Goal: Transaction & Acquisition: Subscribe to service/newsletter

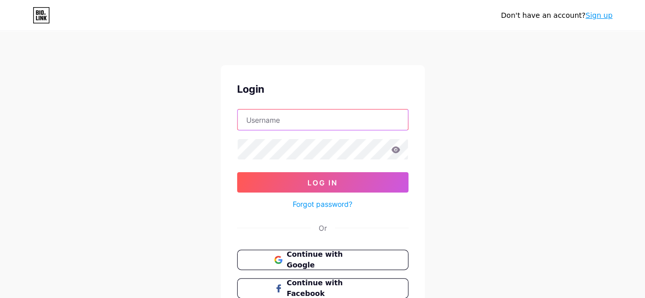
click at [251, 118] on input "text" at bounding box center [323, 120] width 170 height 20
type input "[EMAIL_ADDRESS][DOMAIN_NAME]"
click at [342, 120] on input "[EMAIL_ADDRESS][DOMAIN_NAME]" at bounding box center [323, 120] width 170 height 20
drag, startPoint x: 368, startPoint y: 120, endPoint x: 221, endPoint y: 103, distance: 147.8
click at [221, 103] on div "Login [EMAIL_ADDRESS][DOMAIN_NAME] Log In Forgot password? Or Continue with Goo…" at bounding box center [323, 204] width 204 height 278
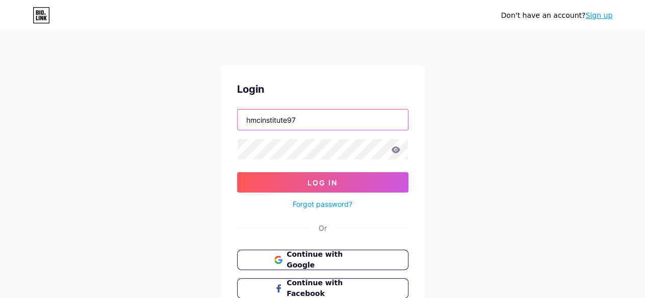
type input "[EMAIL_ADDRESS][DOMAIN_NAME]"
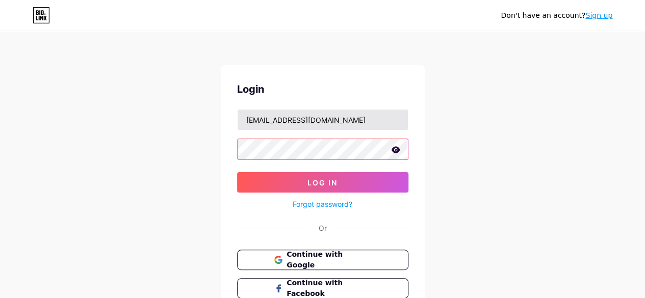
click at [237, 172] on button "Log In" at bounding box center [322, 182] width 171 height 20
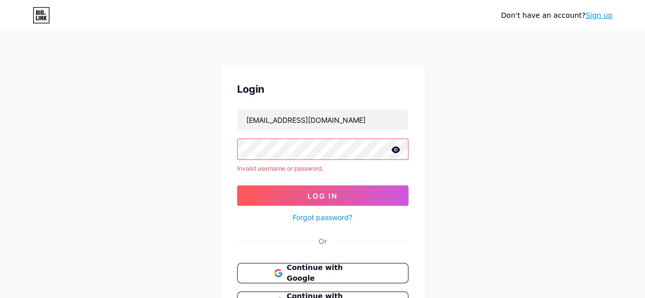
click at [312, 215] on link "Forgot password?" at bounding box center [323, 217] width 60 height 11
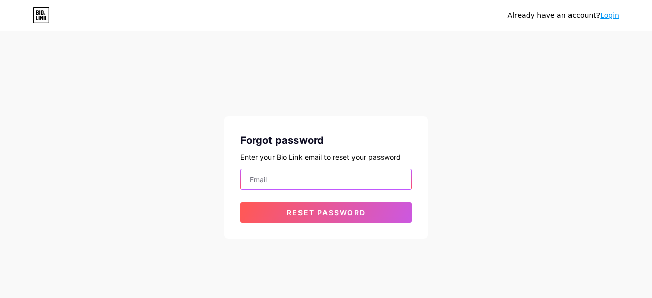
click at [256, 176] on input "email" at bounding box center [326, 179] width 170 height 20
type input "[EMAIL_ADDRESS][DOMAIN_NAME]"
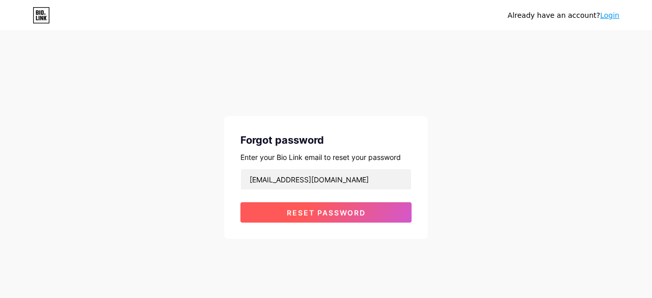
click at [318, 212] on span "Reset password" at bounding box center [326, 212] width 79 height 9
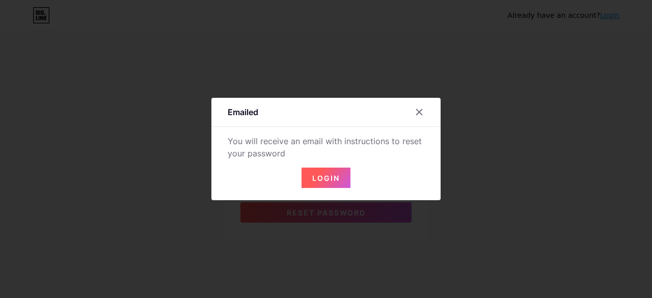
click at [337, 174] on span "Login" at bounding box center [326, 178] width 28 height 9
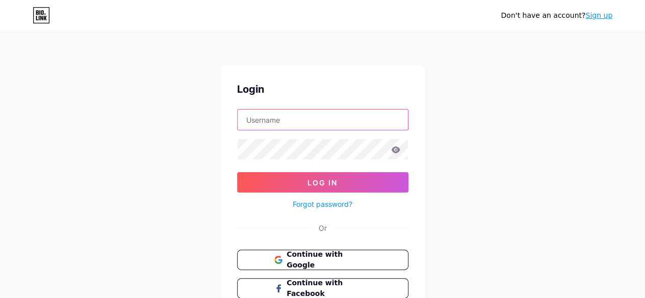
click at [265, 121] on input "text" at bounding box center [323, 120] width 170 height 20
type input "[EMAIL_ADDRESS][DOMAIN_NAME]"
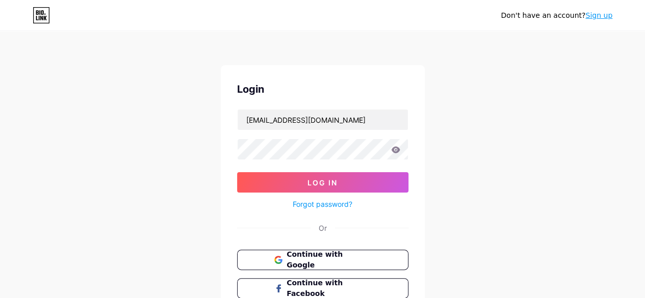
click at [302, 202] on link "Forgot password?" at bounding box center [323, 204] width 60 height 11
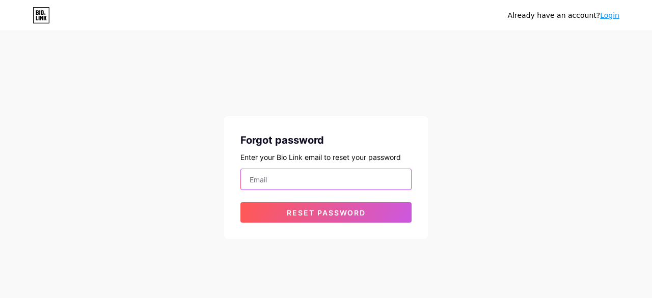
click at [268, 182] on input "email" at bounding box center [326, 179] width 170 height 20
type input "[EMAIL_ADDRESS][DOMAIN_NAME]"
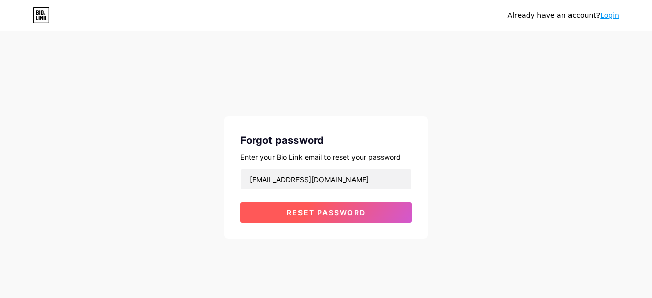
click at [308, 204] on button "Reset password" at bounding box center [326, 212] width 171 height 20
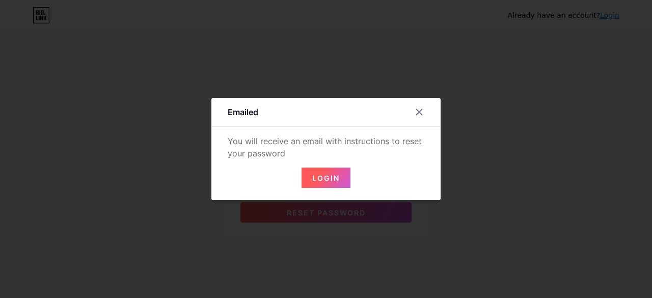
click at [322, 181] on span "Login" at bounding box center [326, 178] width 28 height 9
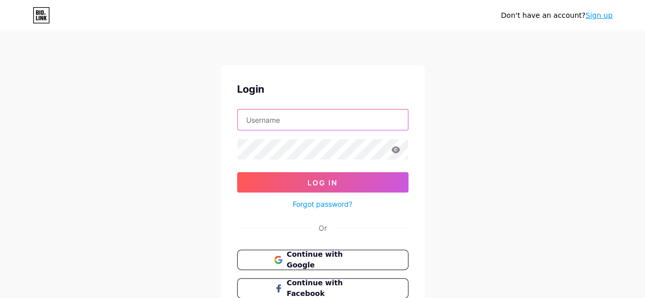
click at [263, 123] on input "text" at bounding box center [323, 120] width 170 height 20
type input "[EMAIL_ADDRESS][DOMAIN_NAME]"
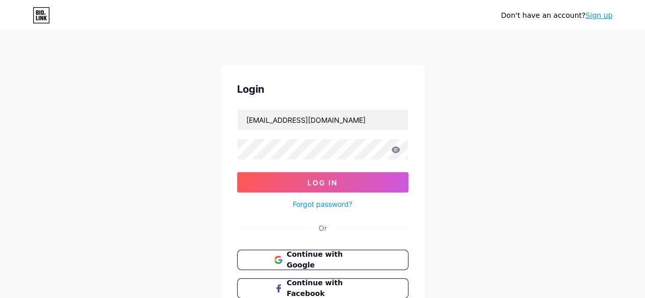
click at [324, 203] on link "Forgot password?" at bounding box center [323, 204] width 60 height 11
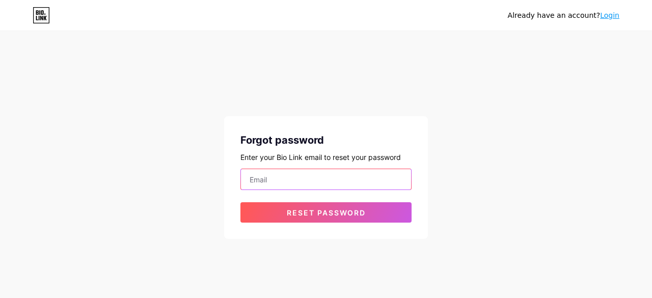
click at [270, 181] on input "email" at bounding box center [326, 179] width 170 height 20
type input "[EMAIL_ADDRESS][DOMAIN_NAME]"
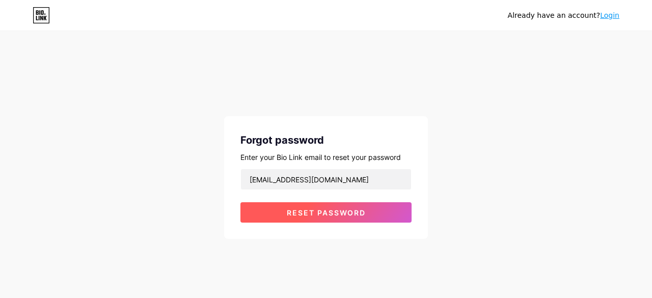
click at [330, 214] on span "Reset password" at bounding box center [326, 212] width 79 height 9
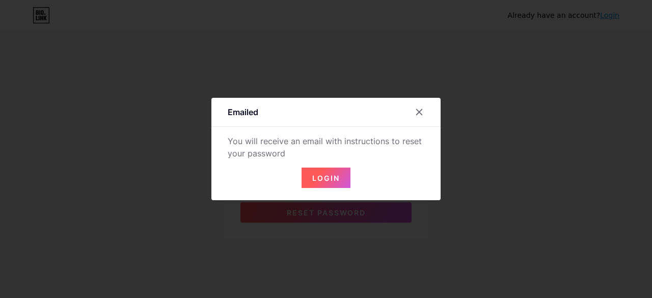
click at [318, 174] on span "Login" at bounding box center [326, 178] width 28 height 9
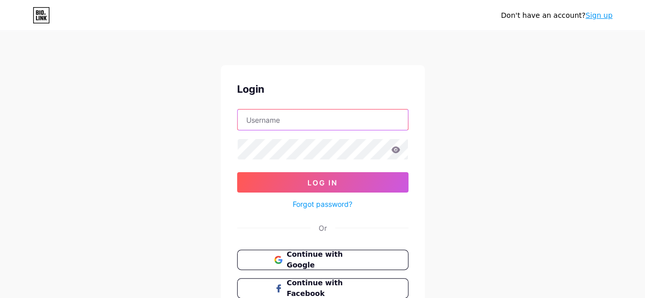
click at [267, 123] on input "text" at bounding box center [323, 120] width 170 height 20
type input "[EMAIL_ADDRESS][DOMAIN_NAME]"
drag, startPoint x: 342, startPoint y: 117, endPoint x: 229, endPoint y: 126, distance: 113.0
click at [229, 126] on div "Login [EMAIL_ADDRESS][DOMAIN_NAME] Log In Forgot password? Or Continue with Goo…" at bounding box center [323, 204] width 204 height 278
click at [259, 119] on input "text" at bounding box center [323, 120] width 170 height 20
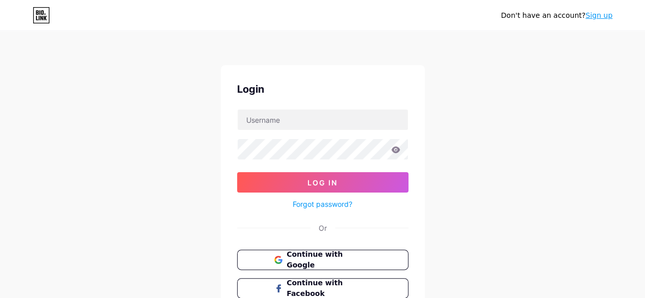
click at [596, 17] on link "Sign up" at bounding box center [598, 15] width 27 height 8
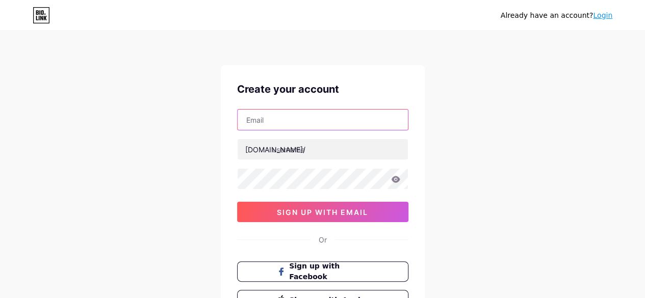
click at [284, 123] on input "text" at bounding box center [323, 120] width 170 height 20
type input "[EMAIL_ADDRESS][DOMAIN_NAME]"
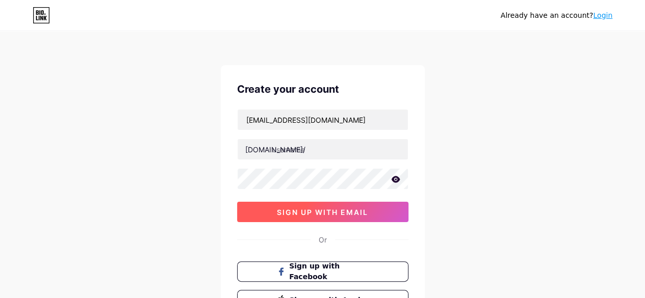
click at [288, 214] on span "sign up with email" at bounding box center [322, 212] width 91 height 9
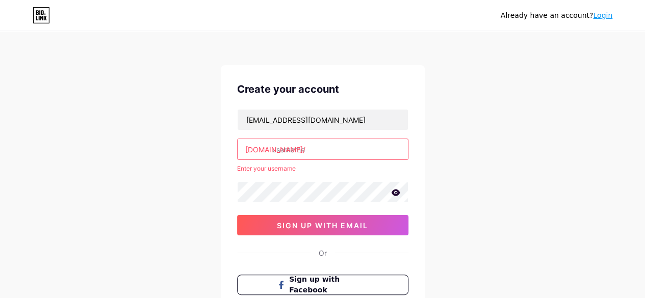
click at [282, 149] on input "text" at bounding box center [323, 149] width 170 height 20
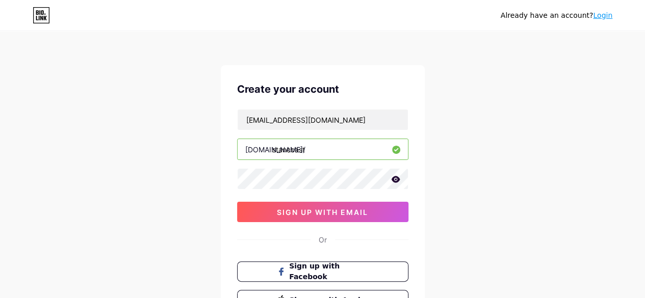
type input "stancoast"
click at [395, 180] on icon at bounding box center [395, 179] width 9 height 7
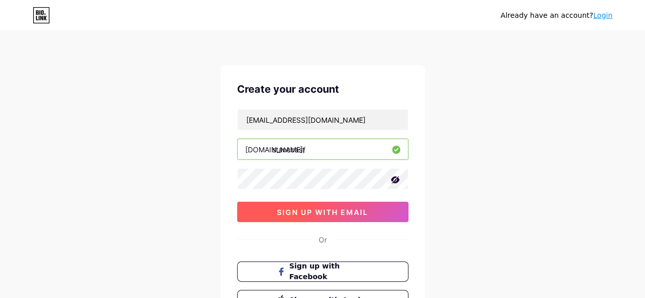
click at [342, 214] on span "sign up with email" at bounding box center [322, 212] width 91 height 9
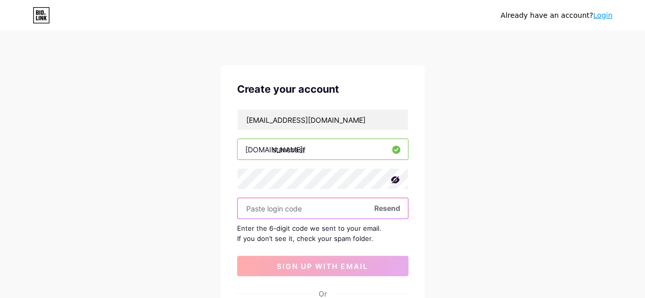
click at [265, 207] on input "text" at bounding box center [323, 208] width 170 height 20
click at [260, 208] on input "text" at bounding box center [323, 208] width 170 height 20
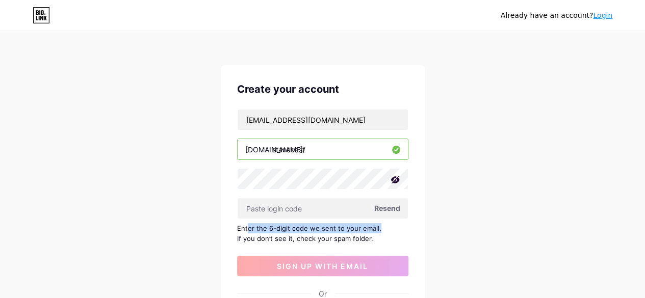
drag, startPoint x: 248, startPoint y: 227, endPoint x: 376, endPoint y: 229, distance: 128.0
click at [376, 229] on div "Enter the 6-digit code we sent to your email. If you don’t see it, check your s…" at bounding box center [322, 233] width 171 height 20
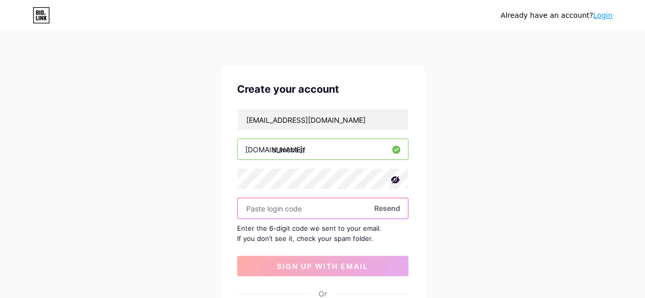
click at [258, 212] on input "text" at bounding box center [323, 208] width 170 height 20
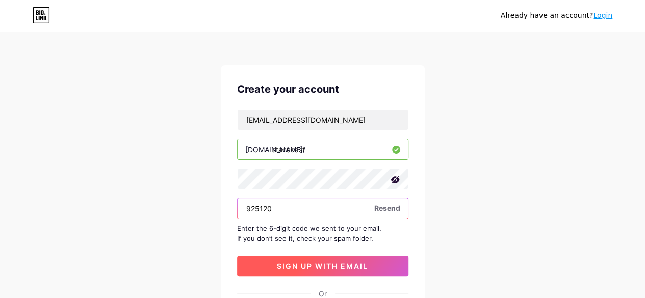
type input "925120"
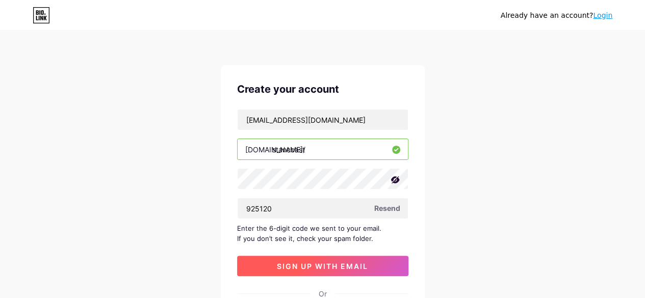
click at [319, 269] on button "sign up with email" at bounding box center [322, 266] width 171 height 20
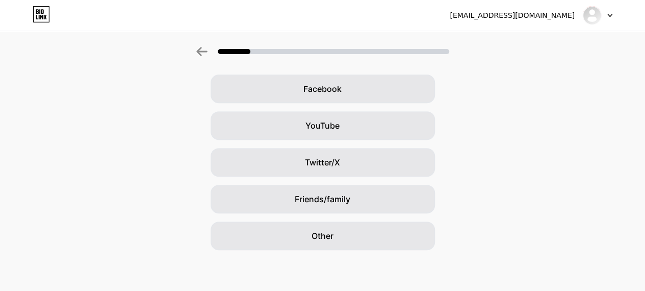
scroll to position [0, 8]
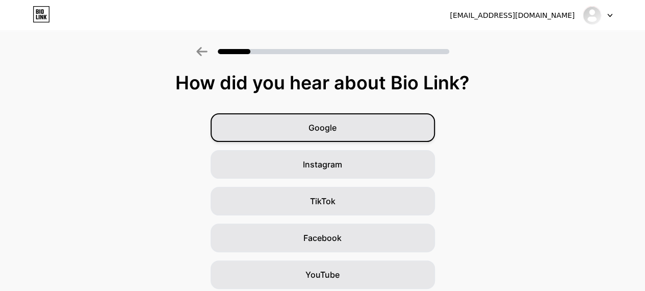
click at [267, 122] on div "Google" at bounding box center [323, 127] width 224 height 29
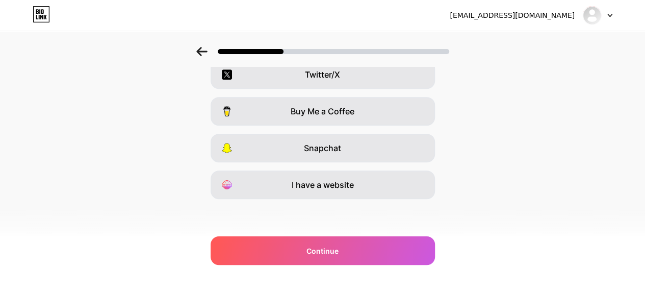
scroll to position [0, 0]
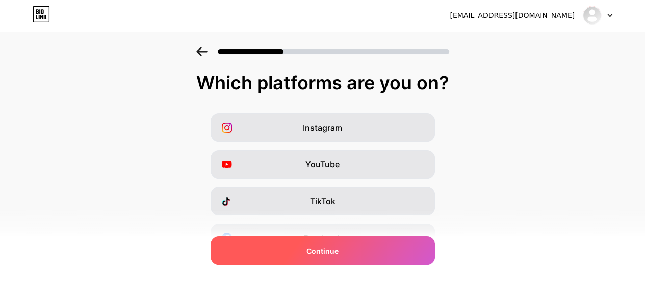
click at [279, 251] on div "Continue" at bounding box center [323, 250] width 224 height 29
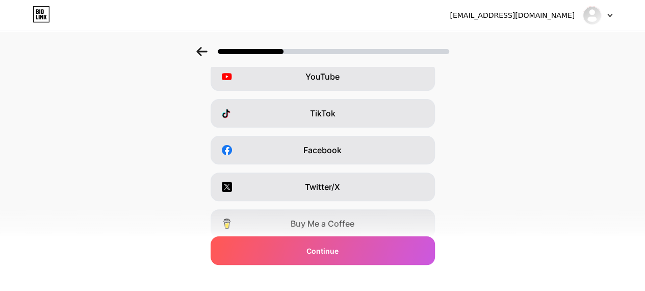
scroll to position [200, 0]
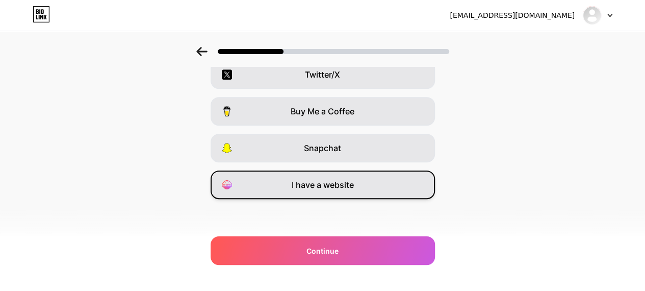
click at [318, 189] on span "I have a website" at bounding box center [323, 184] width 62 height 12
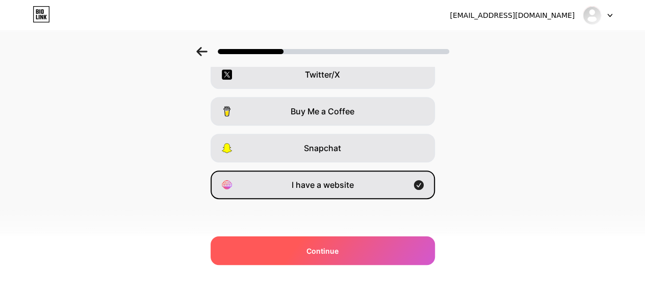
click at [314, 250] on span "Continue" at bounding box center [322, 250] width 32 height 11
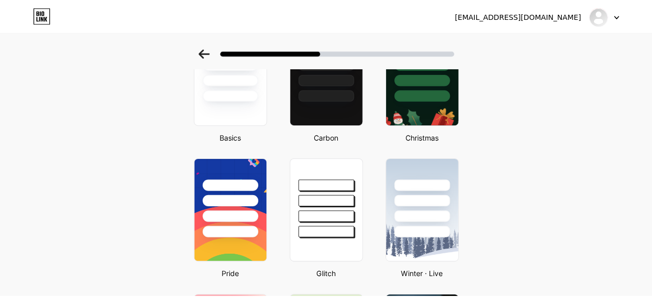
scroll to position [0, 0]
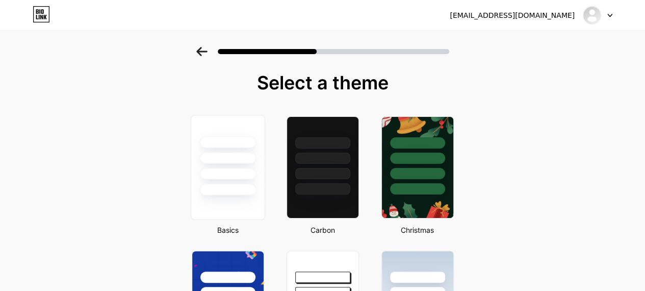
click at [221, 175] on div at bounding box center [227, 174] width 57 height 12
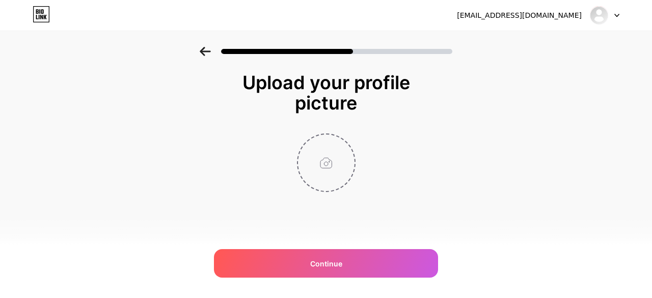
click at [319, 163] on input "file" at bounding box center [326, 163] width 57 height 57
click at [322, 159] on input "file" at bounding box center [326, 163] width 57 height 57
click at [323, 162] on input "file" at bounding box center [326, 163] width 57 height 57
